Goal: Information Seeking & Learning: Learn about a topic

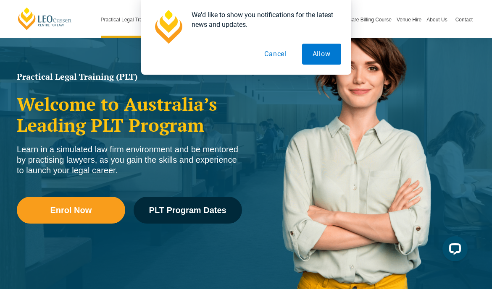
click at [281, 54] on button "Cancel" at bounding box center [275, 54] width 43 height 21
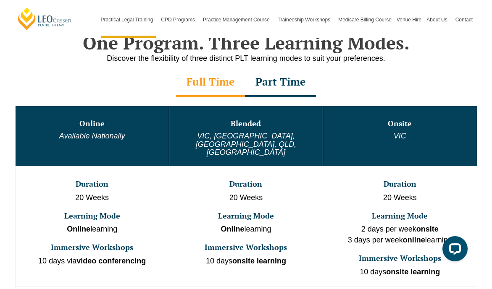
scroll to position [410, 0]
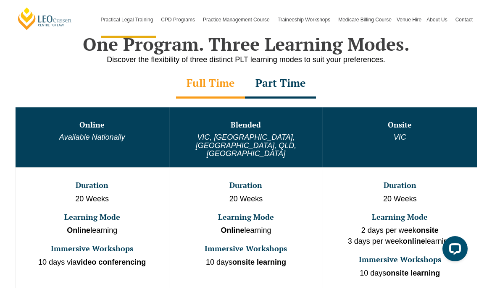
click at [276, 82] on div "Part Time" at bounding box center [280, 83] width 71 height 29
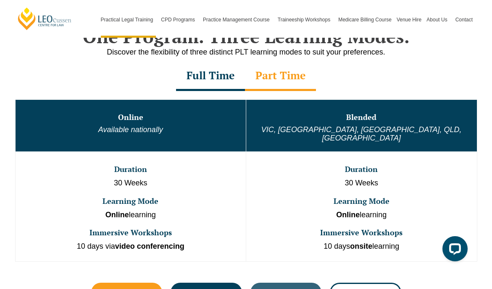
scroll to position [423, 0]
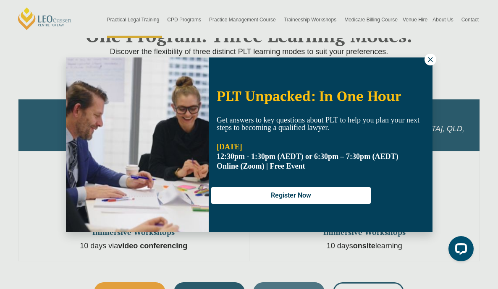
click at [429, 59] on icon at bounding box center [431, 60] width 8 height 8
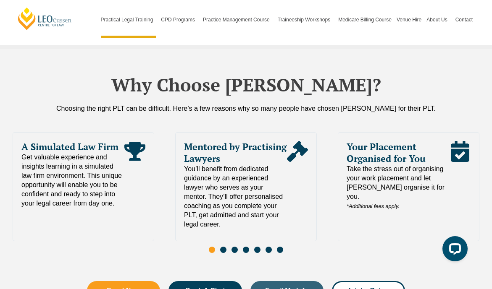
scroll to position [1764, 0]
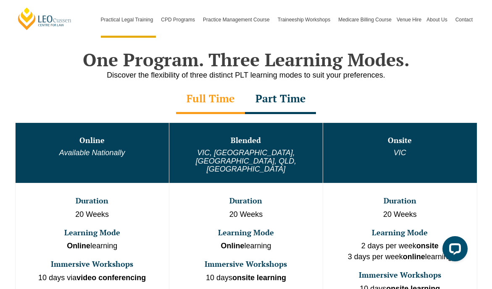
scroll to position [400, 0]
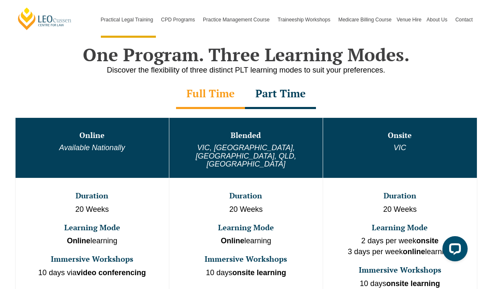
click at [284, 100] on div "Part Time" at bounding box center [280, 94] width 71 height 29
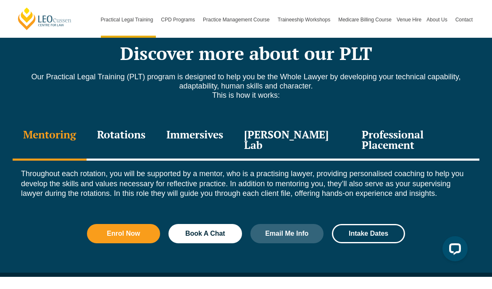
scroll to position [1125, 0]
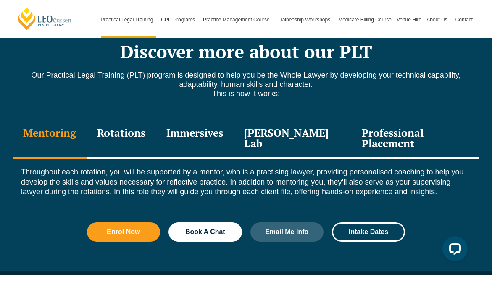
click at [188, 126] on div "Immersives" at bounding box center [195, 139] width 78 height 40
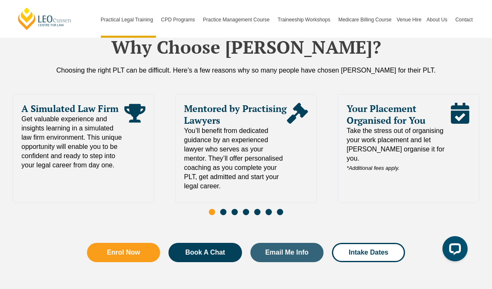
scroll to position [1850, 0]
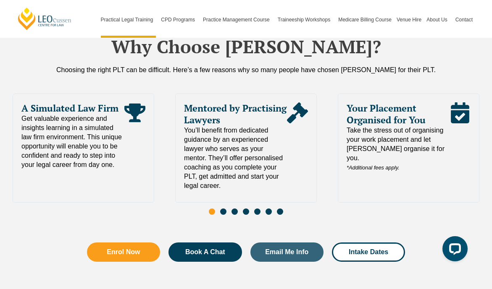
click at [223, 209] on span "Go to slide 2" at bounding box center [223, 212] width 6 height 6
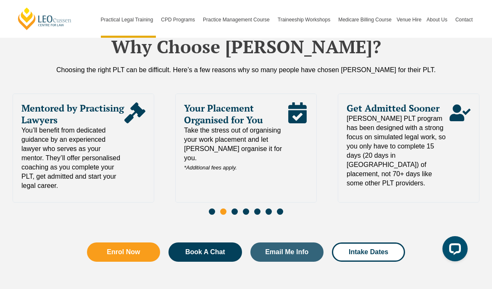
click at [235, 209] on span "Go to slide 3" at bounding box center [234, 212] width 6 height 6
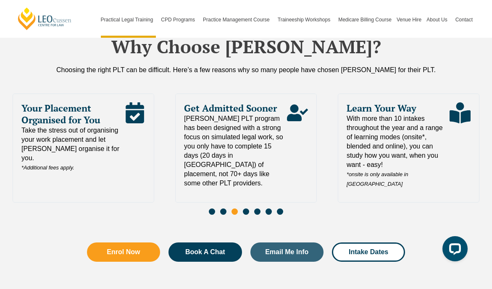
click at [247, 209] on span "Go to slide 4" at bounding box center [246, 212] width 6 height 6
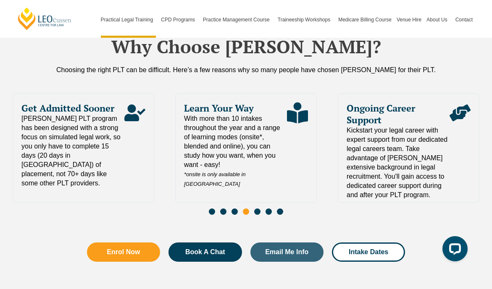
click at [259, 209] on span "Go to slide 5" at bounding box center [257, 212] width 6 height 6
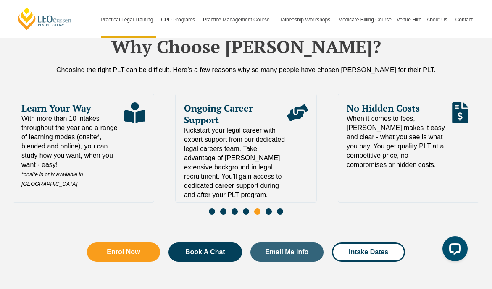
click at [270, 209] on span "Go to slide 6" at bounding box center [268, 212] width 6 height 6
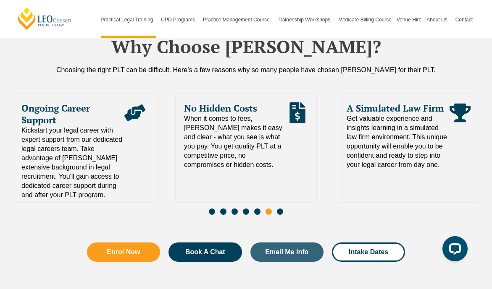
click at [281, 209] on span "Go to slide 7" at bounding box center [280, 212] width 6 height 6
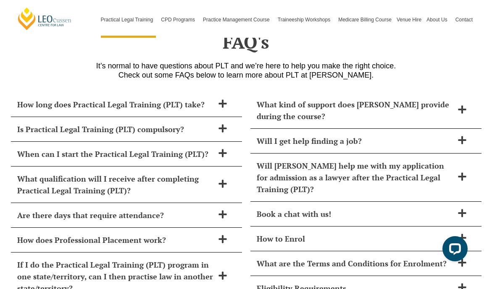
scroll to position [3644, 0]
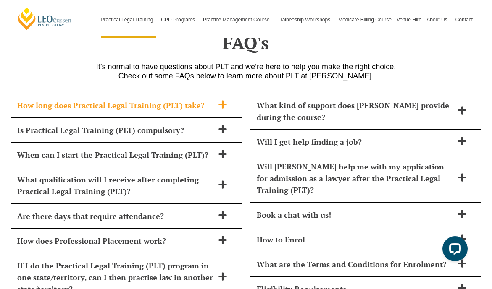
click at [221, 100] on icon at bounding box center [222, 104] width 9 height 9
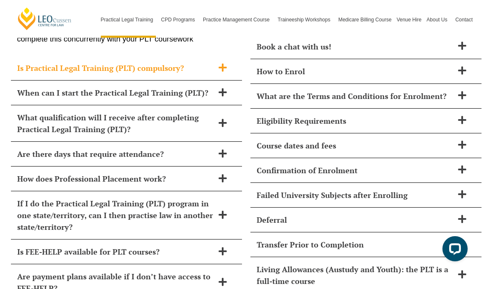
scroll to position [3817, 0]
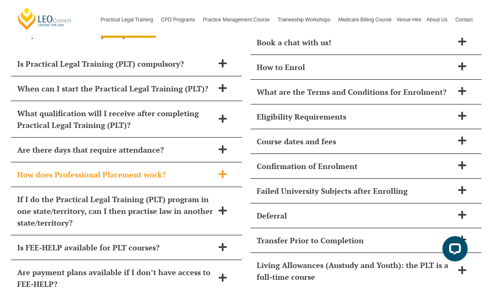
click at [221, 170] on icon at bounding box center [222, 174] width 8 height 8
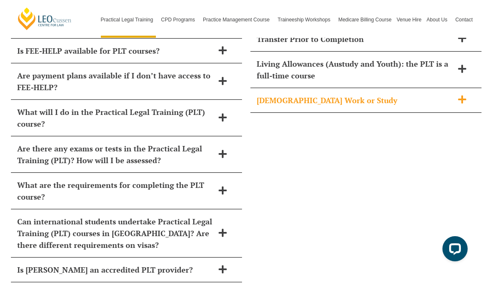
scroll to position [4019, 0]
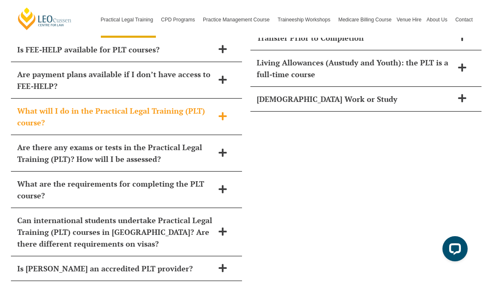
click at [223, 112] on icon at bounding box center [222, 116] width 8 height 8
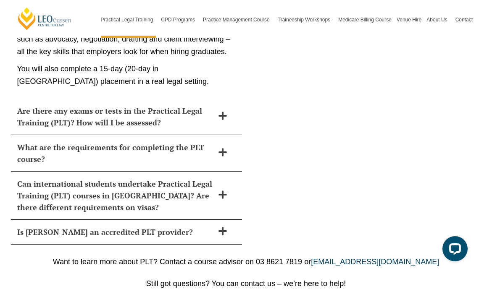
scroll to position [4238, 0]
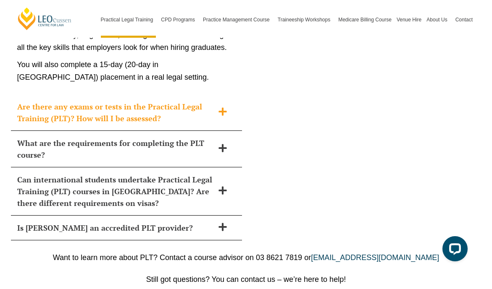
click at [223, 101] on div "Are there any exams or tests in the Practical Legal Training (PLT)? How will I …" at bounding box center [126, 113] width 231 height 37
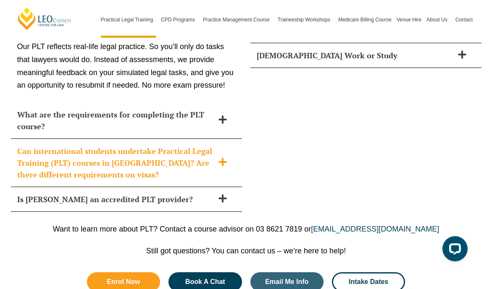
scroll to position [4064, 0]
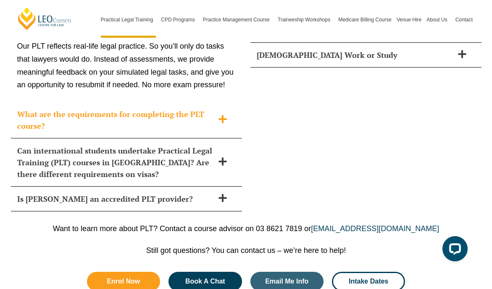
click at [222, 108] on div "What are the requirements for completing the PLT course?" at bounding box center [126, 120] width 231 height 37
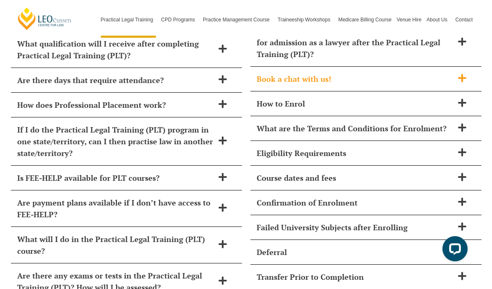
scroll to position [3782, 0]
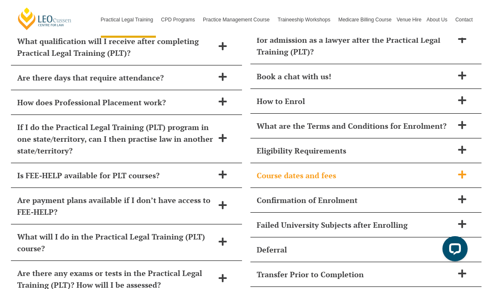
click at [466, 170] on span at bounding box center [462, 175] width 18 height 11
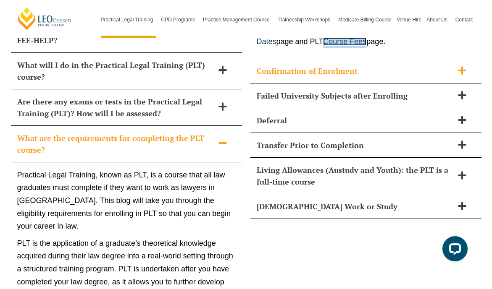
scroll to position [3959, 0]
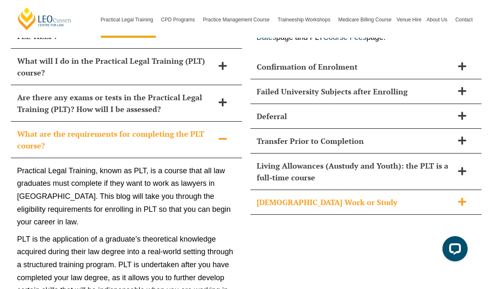
click at [463, 197] on icon at bounding box center [461, 201] width 9 height 9
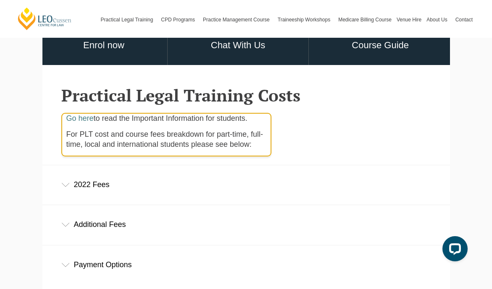
scroll to position [184, 0]
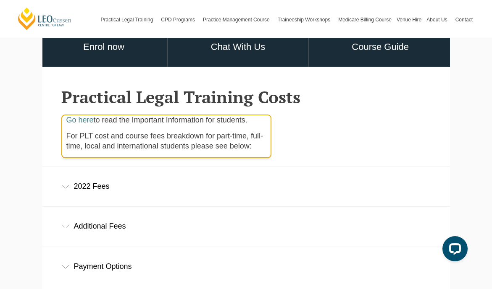
click at [66, 187] on icon at bounding box center [65, 187] width 8 height 4
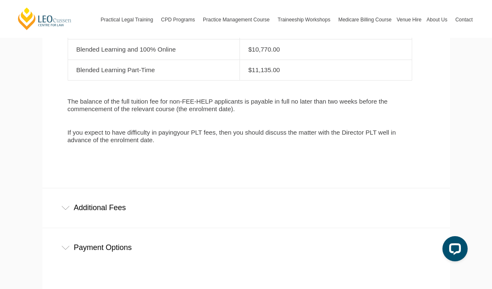
scroll to position [536, 0]
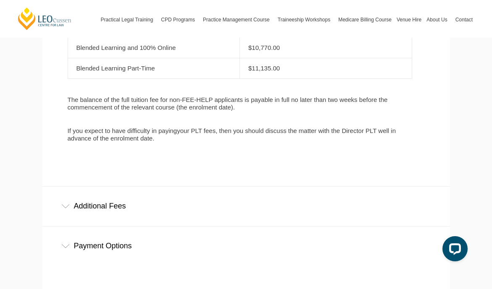
click at [66, 206] on div "Additional Fees" at bounding box center [245, 206] width 407 height 39
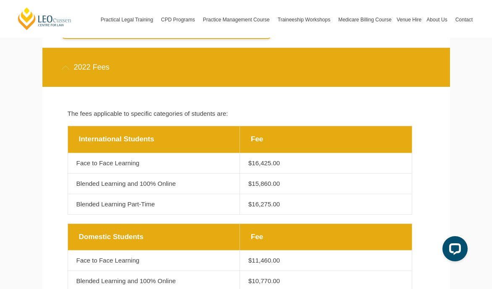
scroll to position [267, 0]
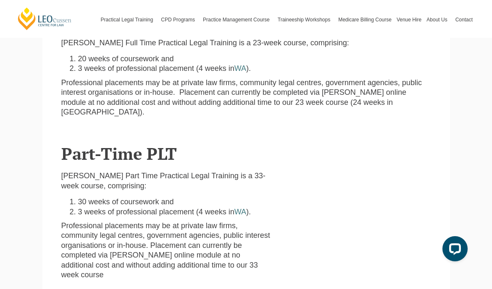
scroll to position [295, 0]
